Goal: Task Accomplishment & Management: Use online tool/utility

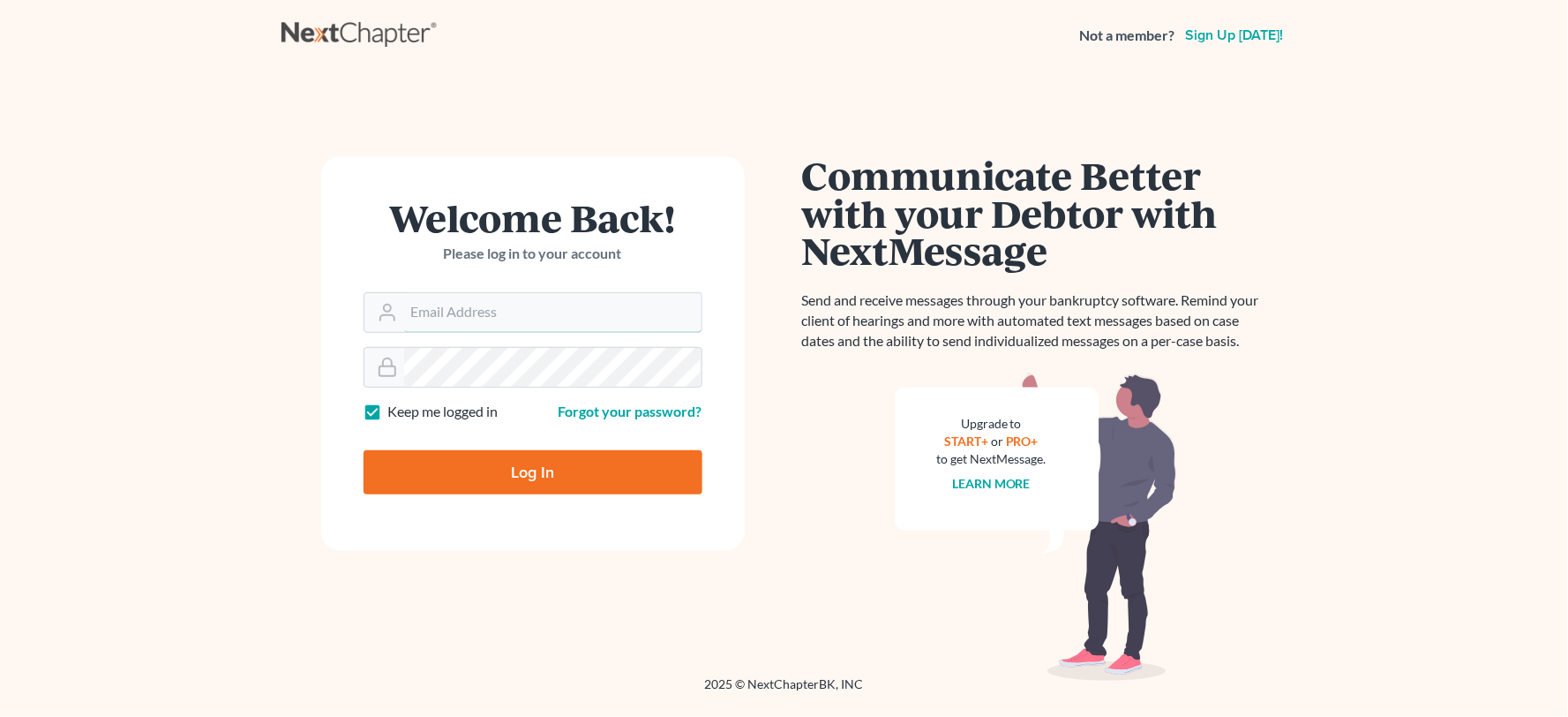
type input "[PERSON_NAME][EMAIL_ADDRESS][DOMAIN_NAME]"
click at [497, 466] on input "Log In" at bounding box center [533, 472] width 339 height 45
type input "Thinking..."
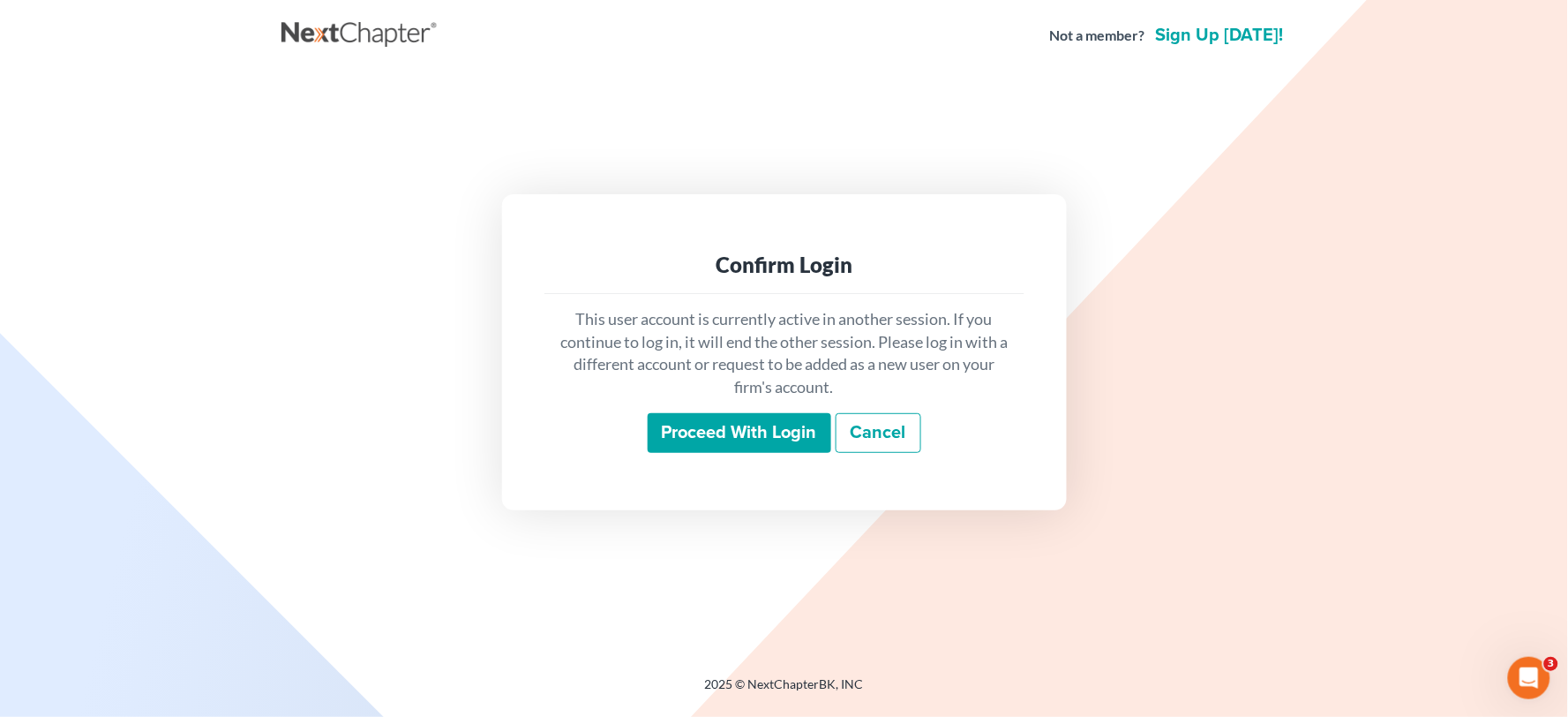
click at [739, 433] on input "Proceed with login" at bounding box center [739, 433] width 184 height 41
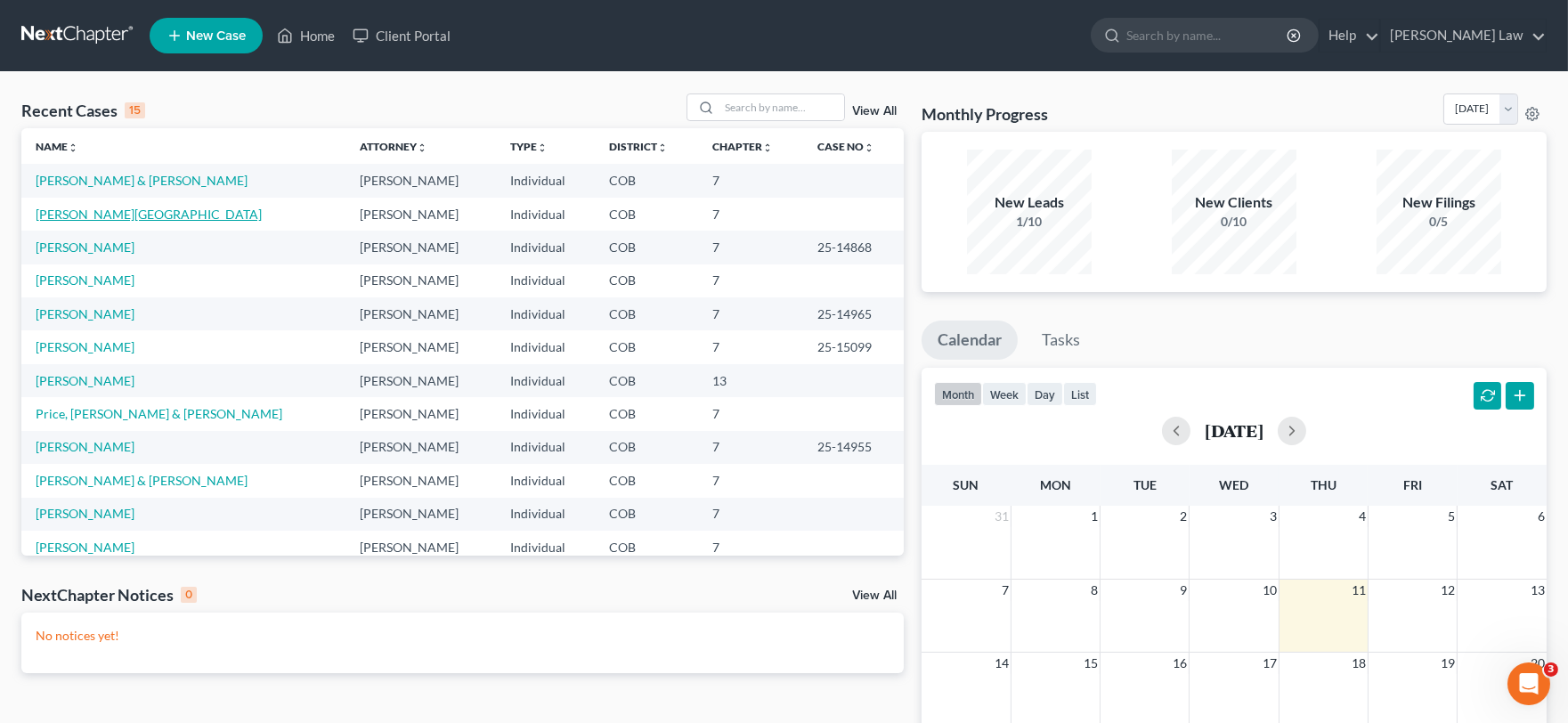
click at [85, 215] on link "[PERSON_NAME][GEOGRAPHIC_DATA]" at bounding box center [148, 214] width 226 height 15
select select "4"
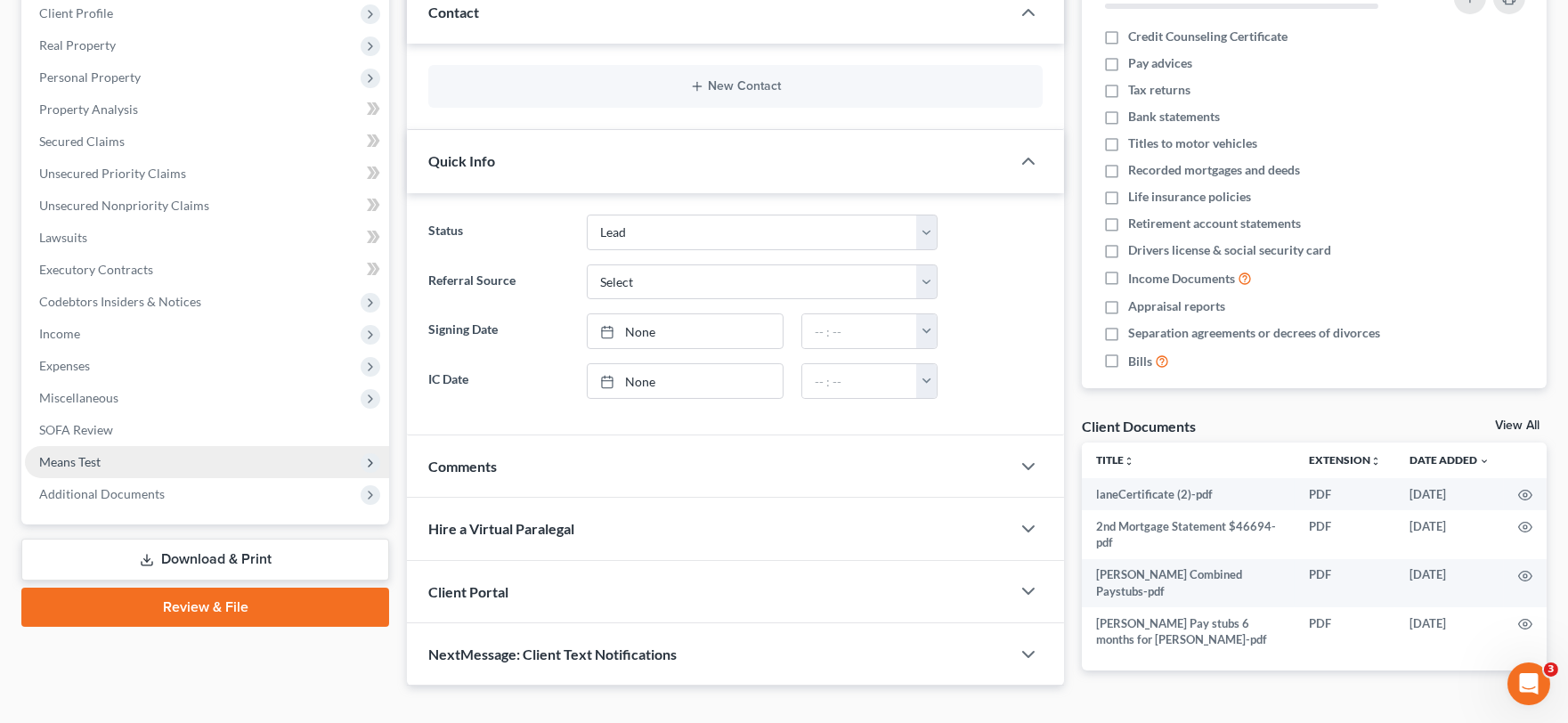
scroll to position [282, 0]
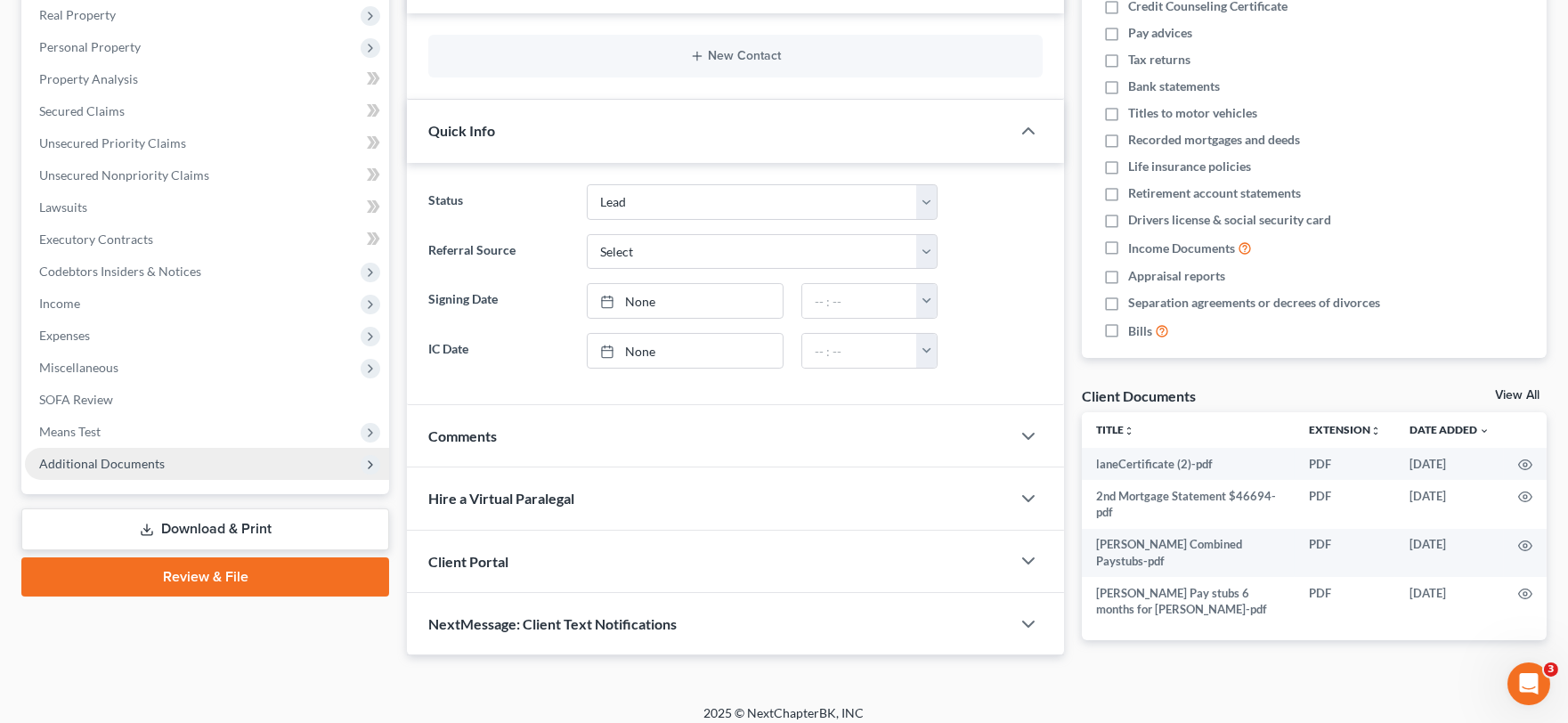
click at [161, 464] on span "Additional Documents" at bounding box center [101, 463] width 125 height 15
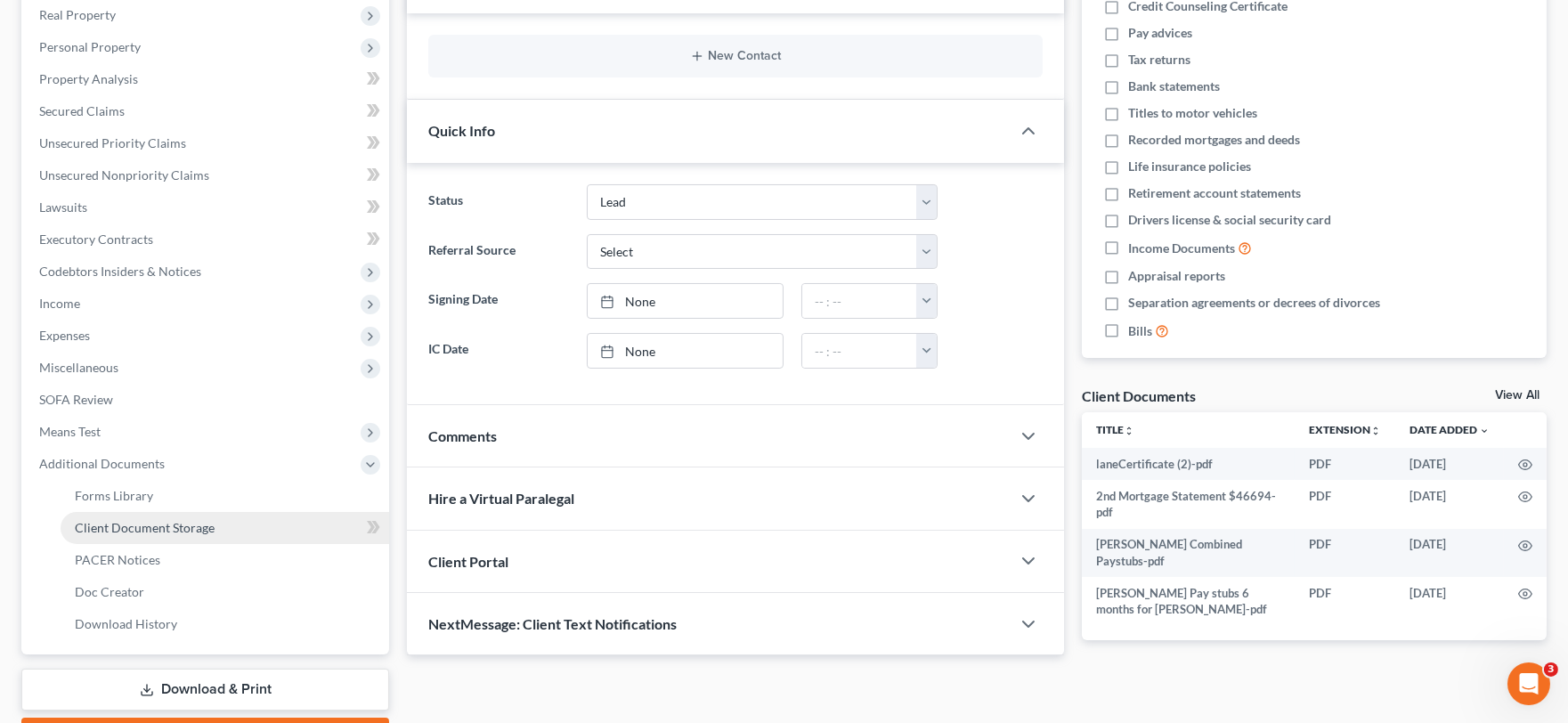
click at [144, 520] on span "Client Document Storage" at bounding box center [144, 527] width 140 height 15
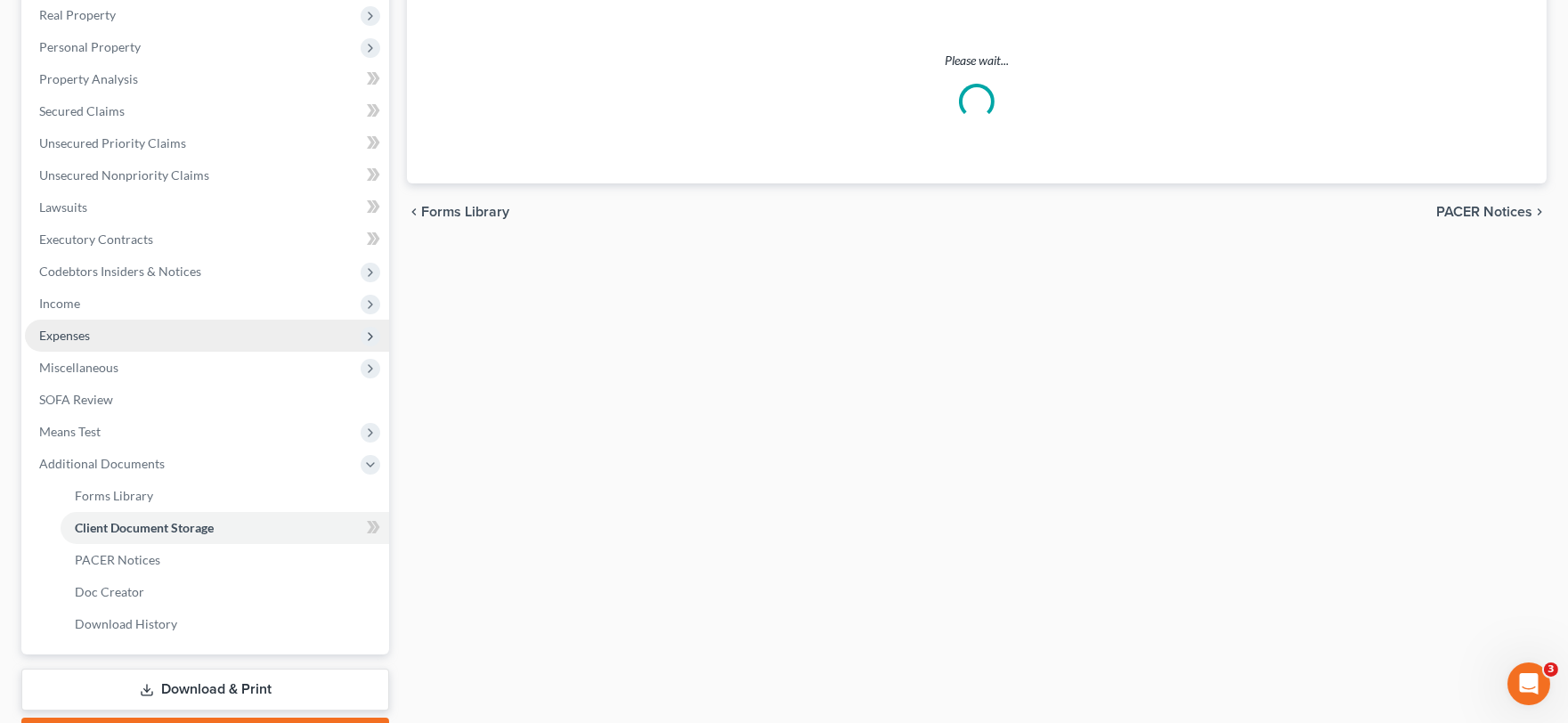
select select "28"
select select "5"
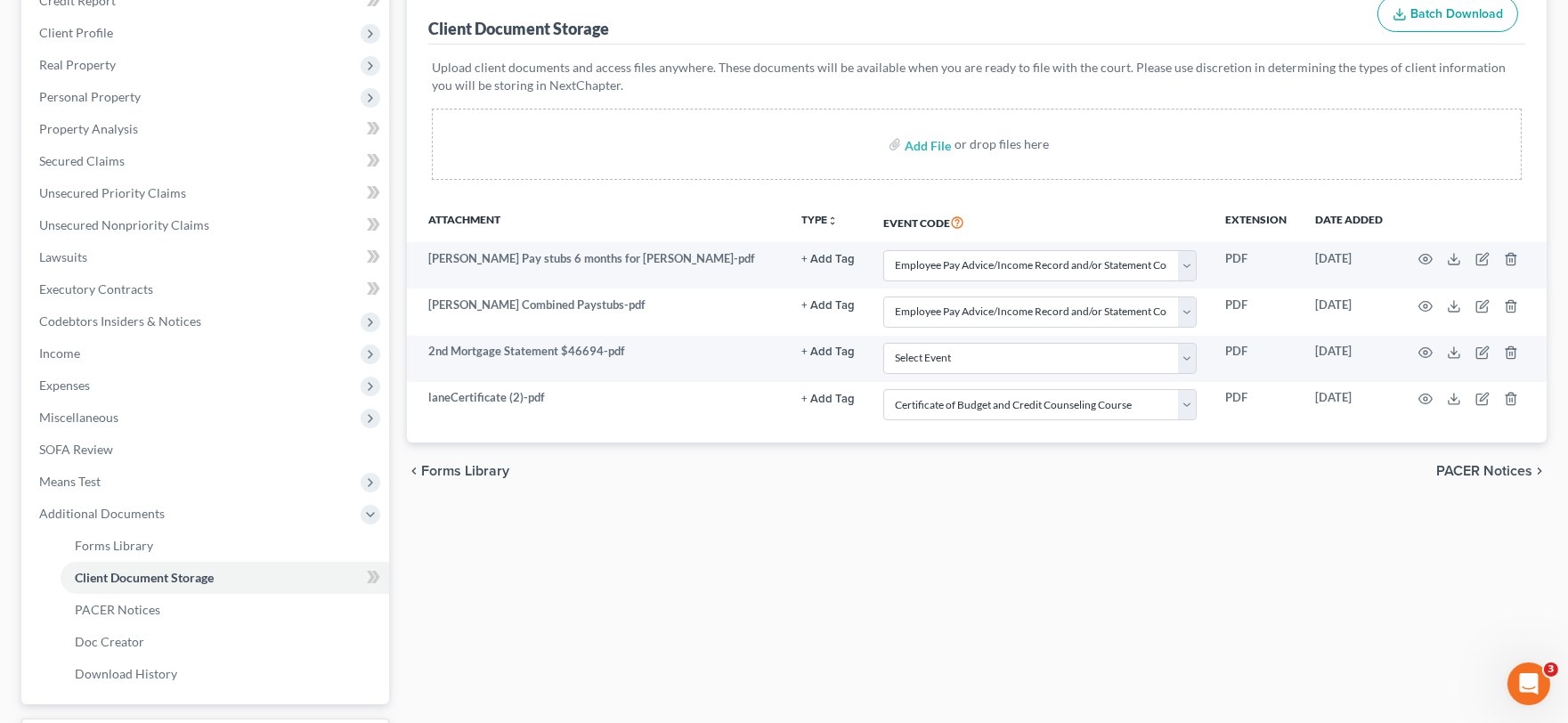
scroll to position [198, 0]
